Goal: Transaction & Acquisition: Obtain resource

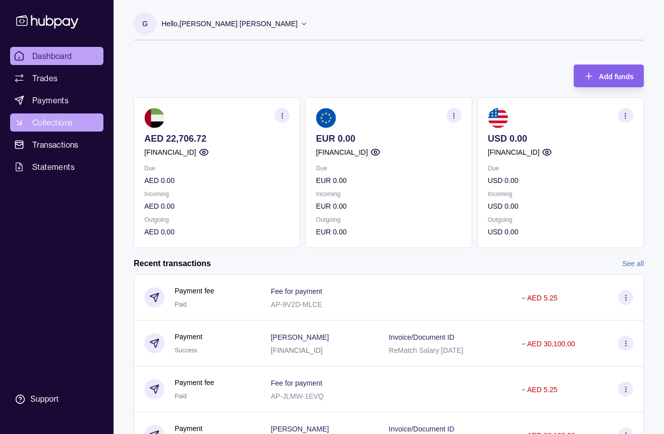
click at [69, 123] on span "Collections" at bounding box center [52, 122] width 40 height 12
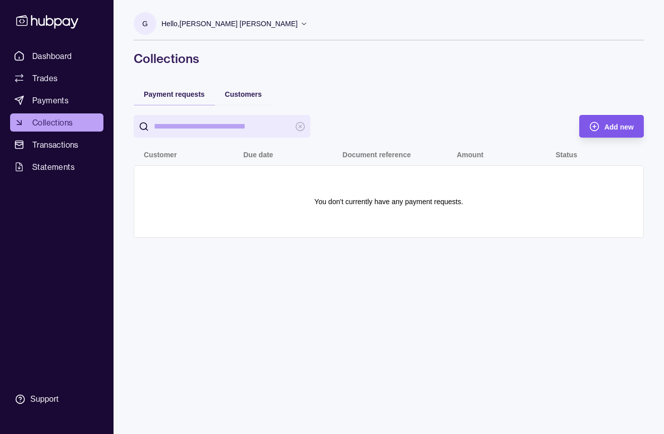
click at [599, 124] on div "Add new" at bounding box center [603, 126] width 59 height 23
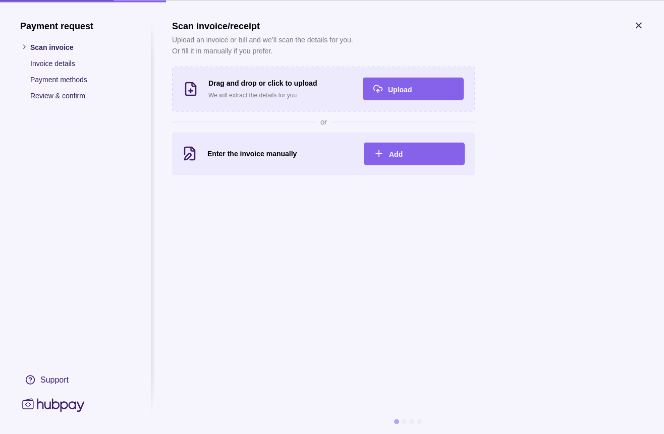
click at [52, 80] on p "Payment methods" at bounding box center [80, 79] width 101 height 11
click at [367, 150] on div "button" at bounding box center [364, 154] width 10 height 10
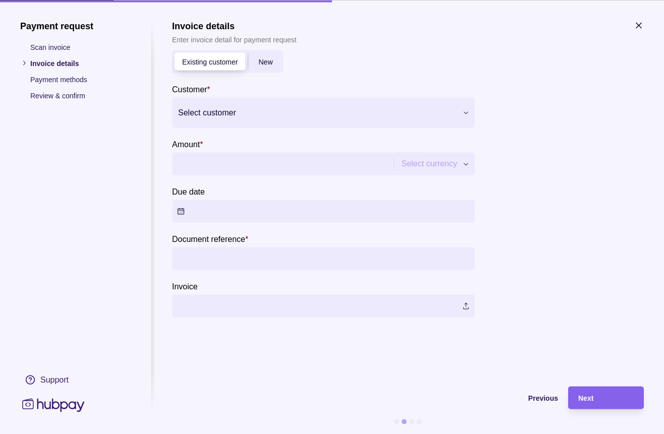
click at [282, 114] on div at bounding box center [317, 112] width 278 height 14
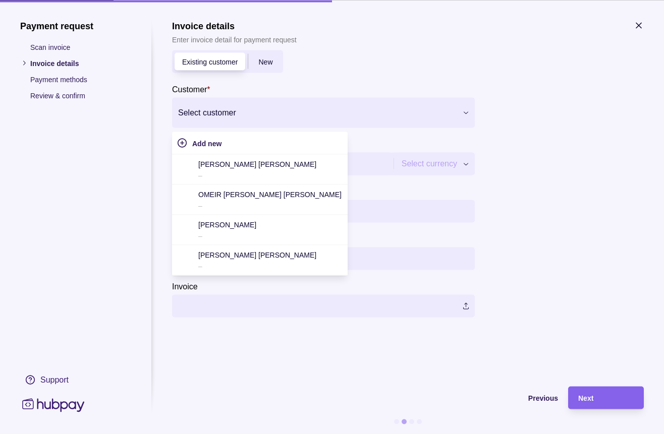
click at [251, 153] on div "Add new" at bounding box center [259, 143] width 175 height 23
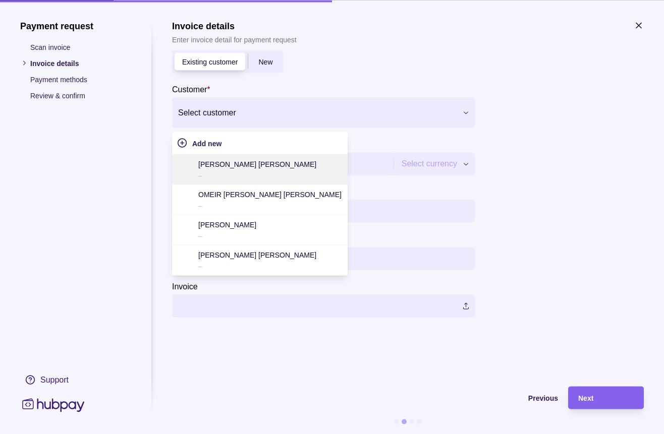
click at [244, 168] on p "[PERSON_NAME] [PERSON_NAME]" at bounding box center [257, 163] width 118 height 11
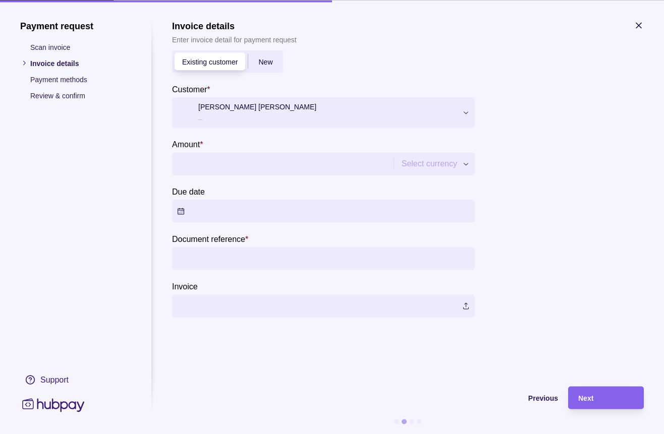
click at [240, 167] on input "Amount *" at bounding box center [281, 163] width 209 height 23
type input "*****"
click at [248, 221] on button "Due date" at bounding box center [323, 211] width 303 height 23
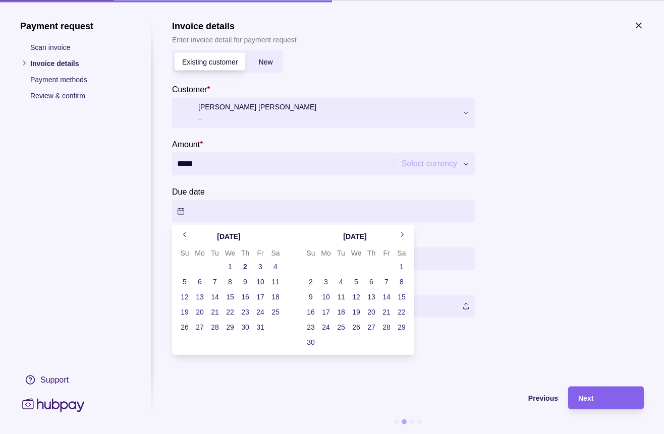
click at [243, 262] on button "2" at bounding box center [245, 267] width 14 height 14
click at [256, 266] on button "3" at bounding box center [260, 267] width 14 height 14
click at [269, 190] on section "**********" at bounding box center [323, 203] width 303 height 37
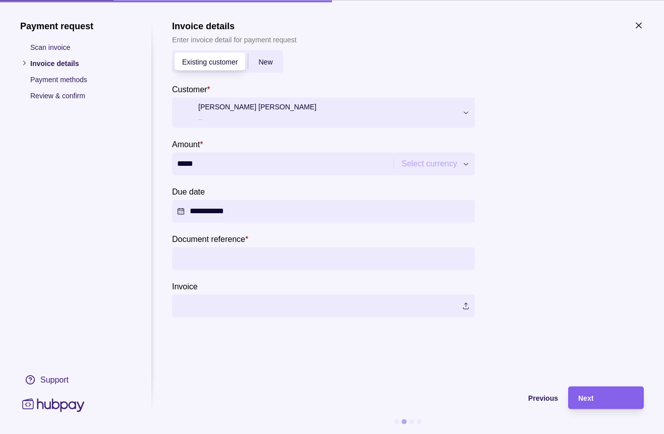
click at [237, 254] on input "Document reference *" at bounding box center [323, 258] width 292 height 23
type input "********"
click at [244, 296] on label at bounding box center [323, 305] width 303 height 23
click at [609, 401] on div "Next" at bounding box center [605, 398] width 55 height 12
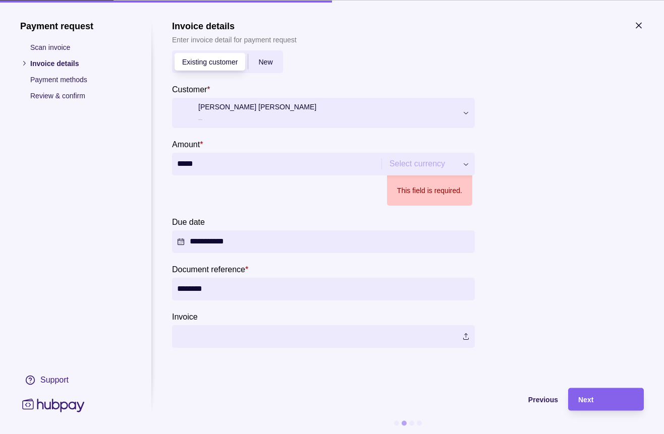
click at [420, 186] on p "This field is required." at bounding box center [429, 190] width 65 height 11
click at [417, 178] on div "This field is required." at bounding box center [429, 190] width 85 height 30
click at [413, 434] on div "**********" at bounding box center [332, 434] width 664 height 0
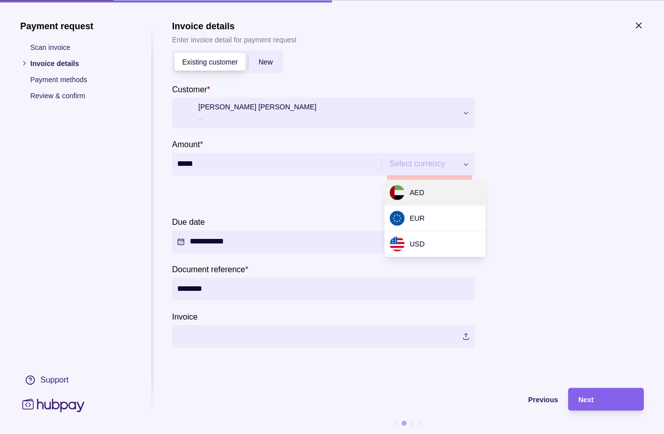
type input "********"
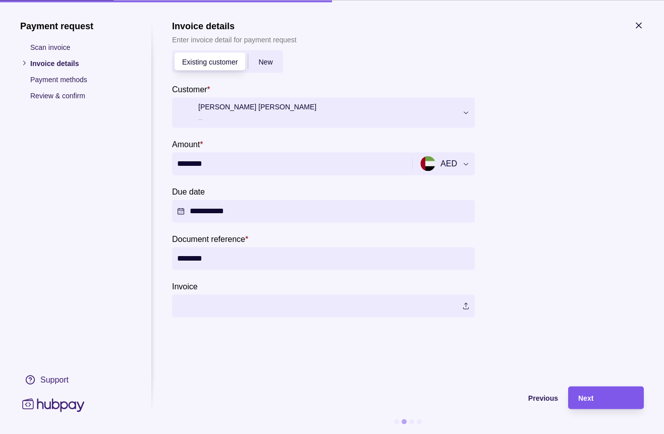
click at [606, 401] on div "Next" at bounding box center [605, 398] width 55 height 12
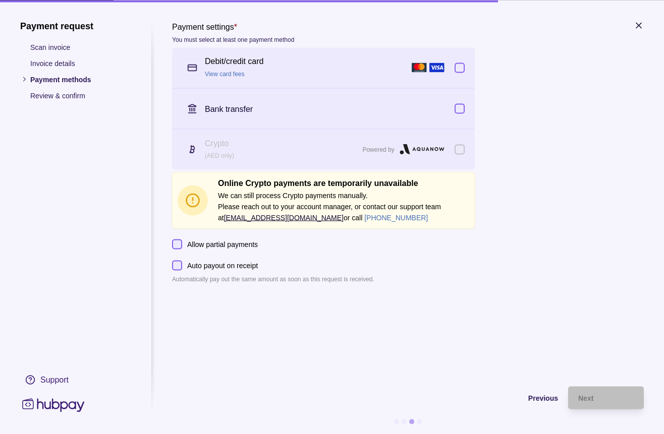
click at [338, 74] on div "Debit/credit card View card fees" at bounding box center [306, 68] width 202 height 24
click at [608, 396] on div "Next" at bounding box center [605, 398] width 55 height 12
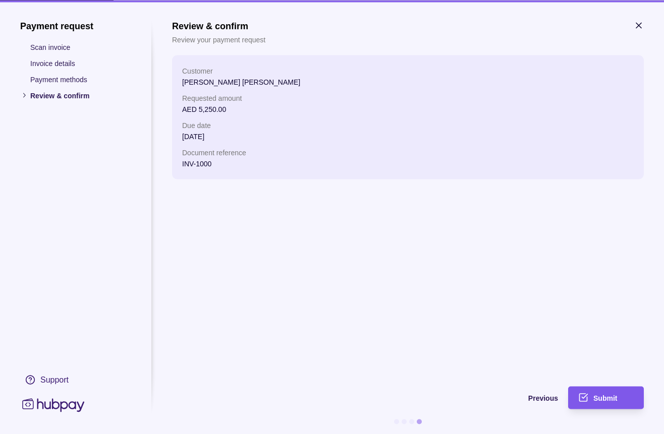
click at [590, 392] on div "Submit" at bounding box center [598, 397] width 71 height 23
click at [590, 398] on div "Submit" at bounding box center [598, 397] width 71 height 23
click at [582, 402] on div "Submit" at bounding box center [598, 397] width 71 height 23
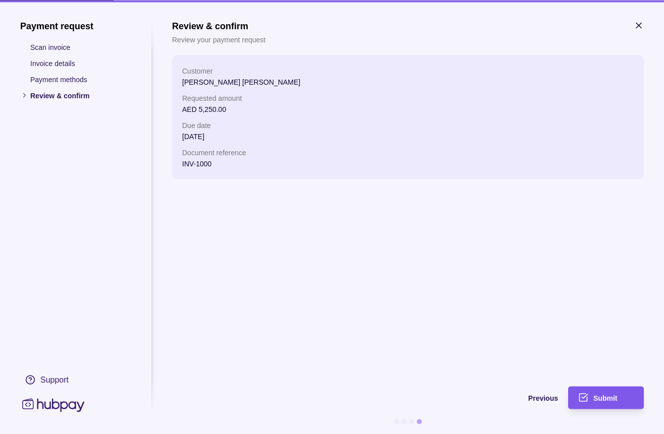
click at [582, 402] on div "Submit" at bounding box center [598, 397] width 71 height 23
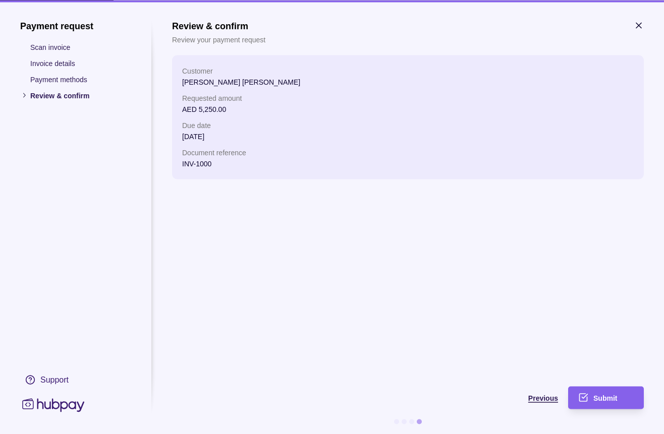
click at [543, 397] on span "Previous" at bounding box center [543, 398] width 30 height 8
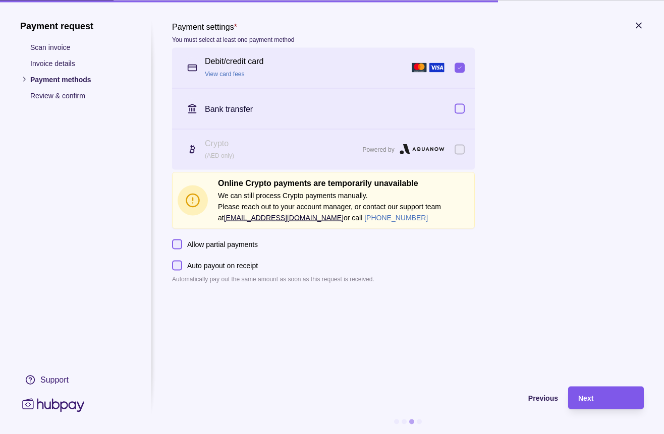
click at [595, 394] on div "Next" at bounding box center [605, 398] width 55 height 12
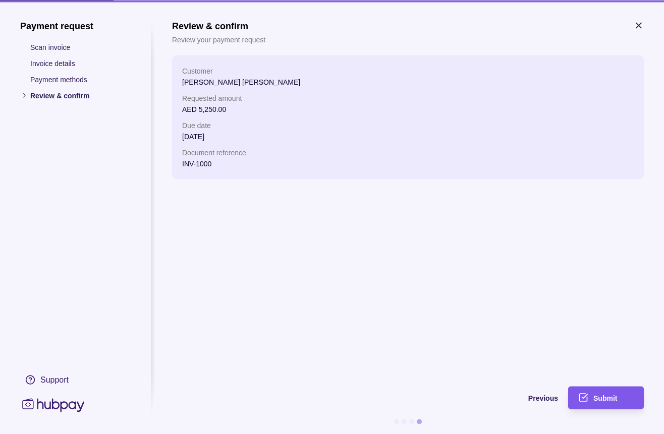
click at [594, 394] on span "Submit" at bounding box center [605, 398] width 24 height 8
click at [641, 21] on icon "button" at bounding box center [638, 25] width 10 height 10
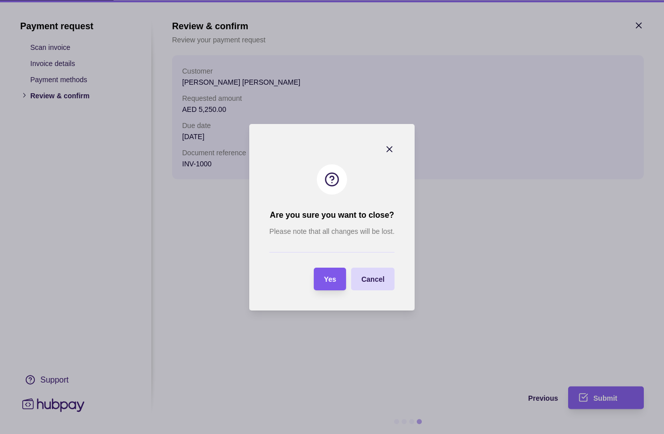
click at [329, 288] on div "Yes" at bounding box center [322, 279] width 27 height 23
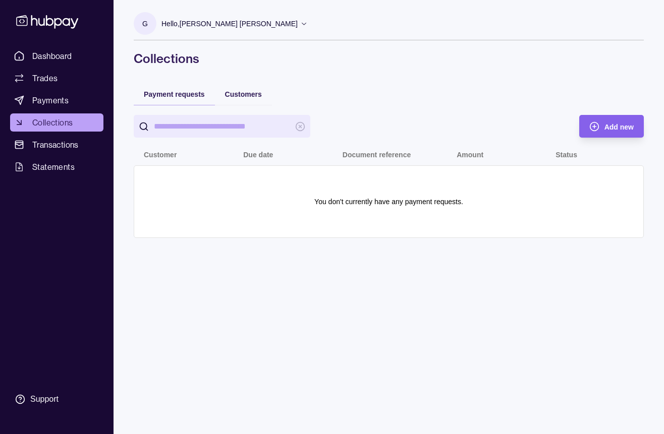
click at [241, 106] on div "Add new Customer Due date Document reference Amount Status You don't currently …" at bounding box center [389, 176] width 510 height 143
click at [240, 96] on span "Customers" at bounding box center [243, 94] width 37 height 8
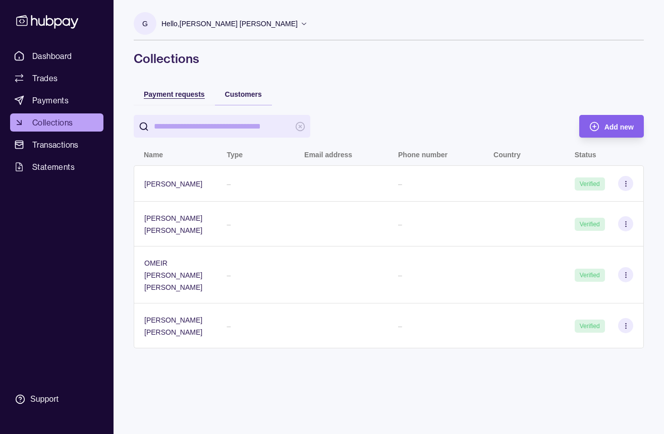
click at [190, 94] on span "Payment requests" at bounding box center [174, 94] width 61 height 8
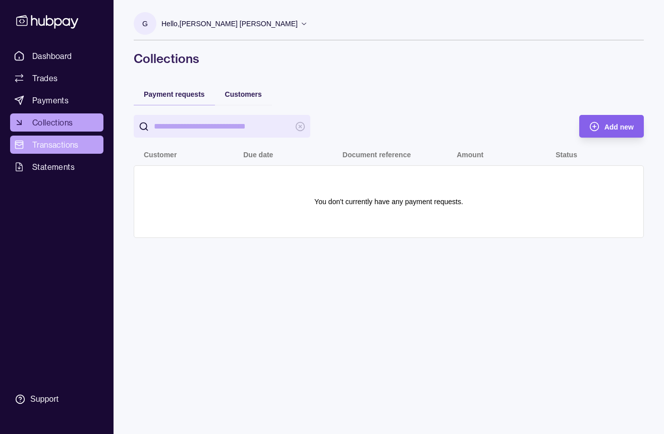
click at [52, 145] on span "Transactions" at bounding box center [55, 145] width 46 height 12
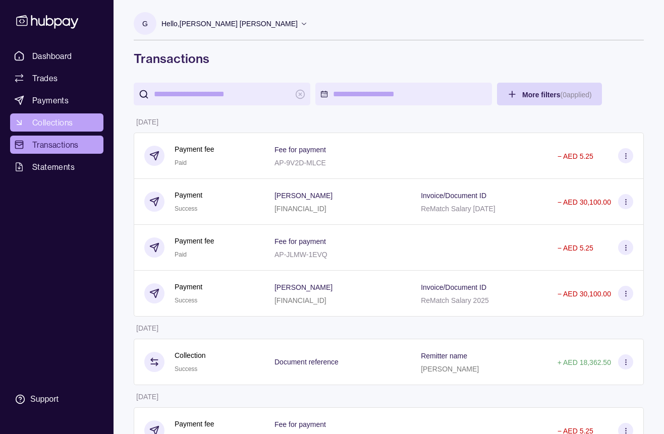
click at [56, 117] on span "Collections" at bounding box center [52, 122] width 40 height 12
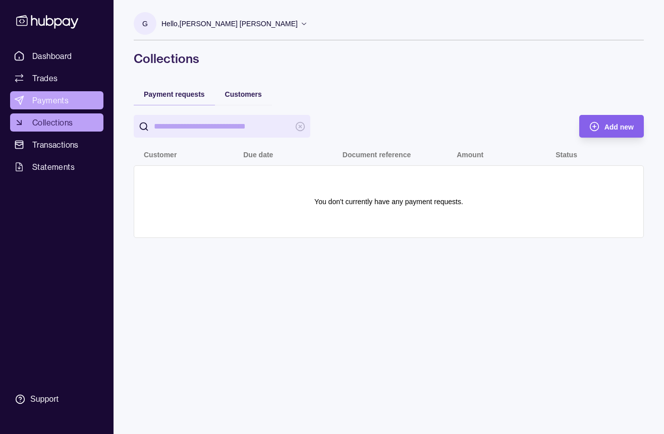
click at [54, 102] on span "Payments" at bounding box center [50, 100] width 36 height 12
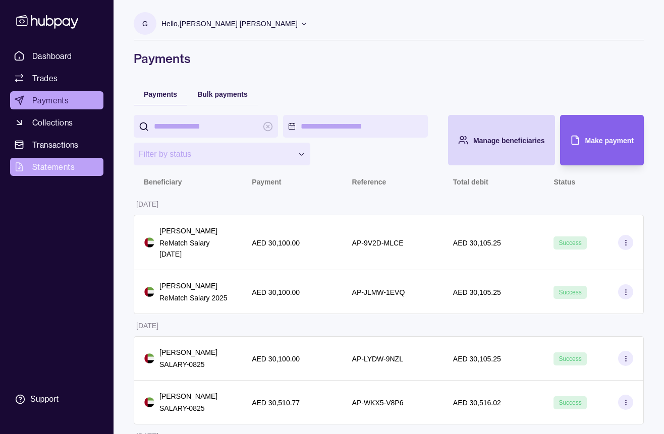
click at [55, 165] on span "Statements" at bounding box center [53, 167] width 42 height 12
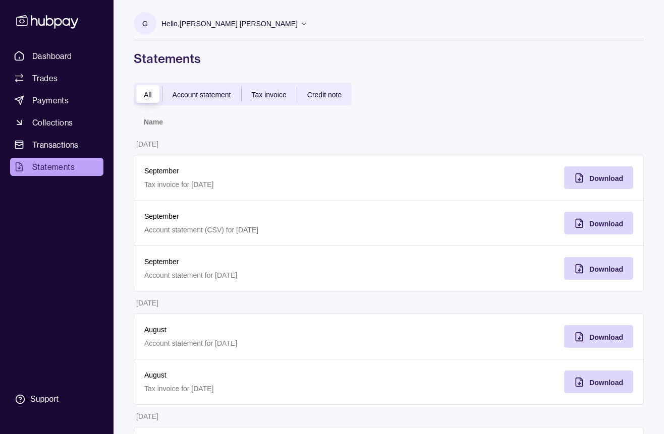
click at [216, 93] on span "Account statement" at bounding box center [201, 95] width 58 height 8
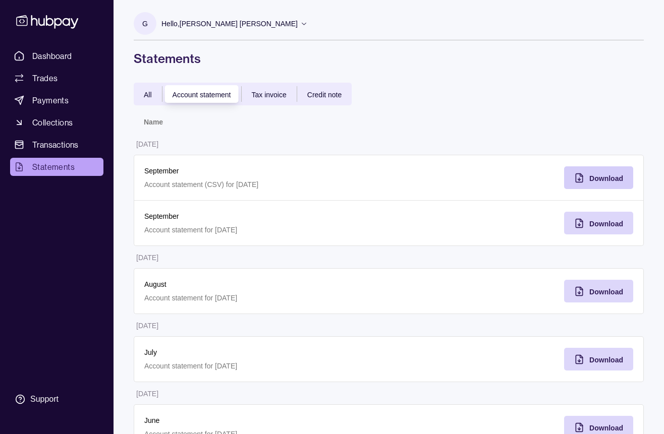
click at [593, 182] on span "Download" at bounding box center [606, 178] width 34 height 8
click at [584, 222] on div "Download" at bounding box center [591, 223] width 64 height 23
click at [302, 155] on div "September Account statement (CSV) for [DATE]" at bounding box center [261, 178] width 255 height 46
